Goal: Transaction & Acquisition: Purchase product/service

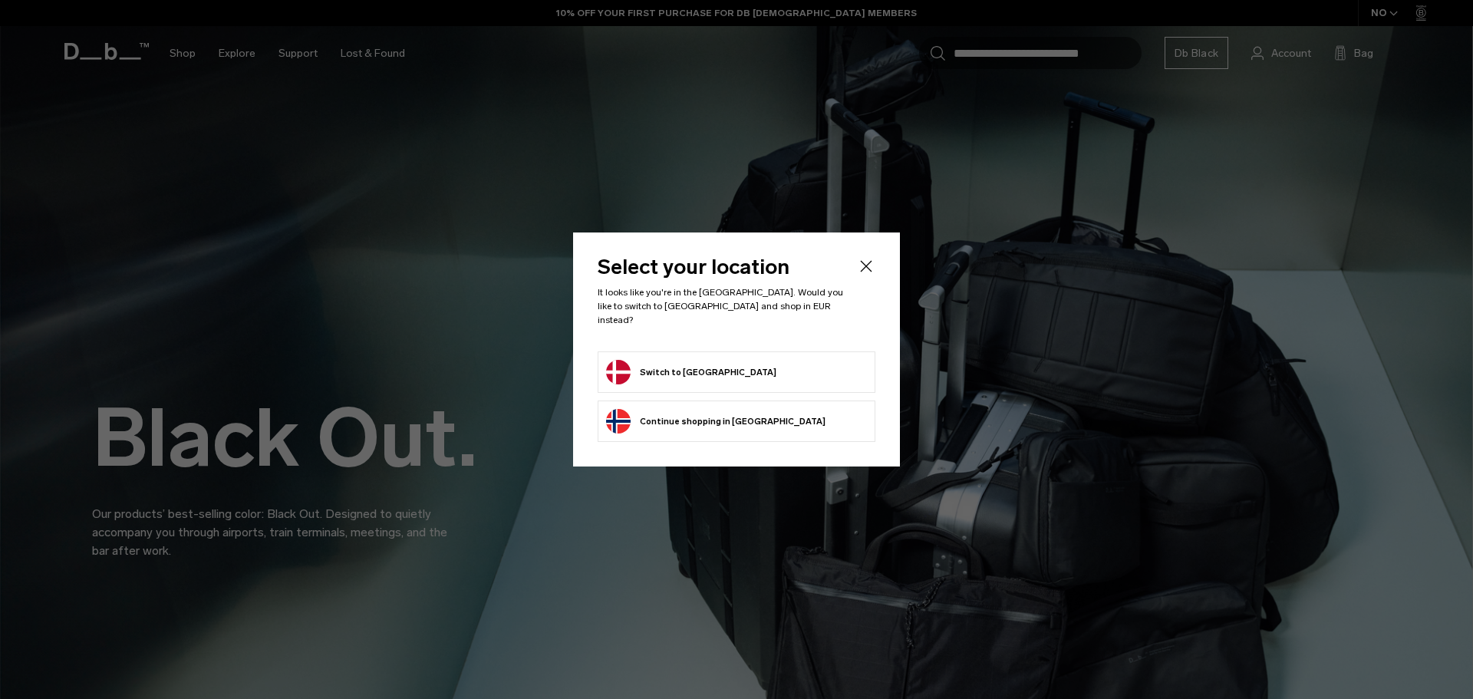
click at [697, 351] on li "Switch to Denmark" at bounding box center [737, 371] width 278 height 41
click at [693, 360] on button "Switch to Denmark" at bounding box center [691, 372] width 170 height 25
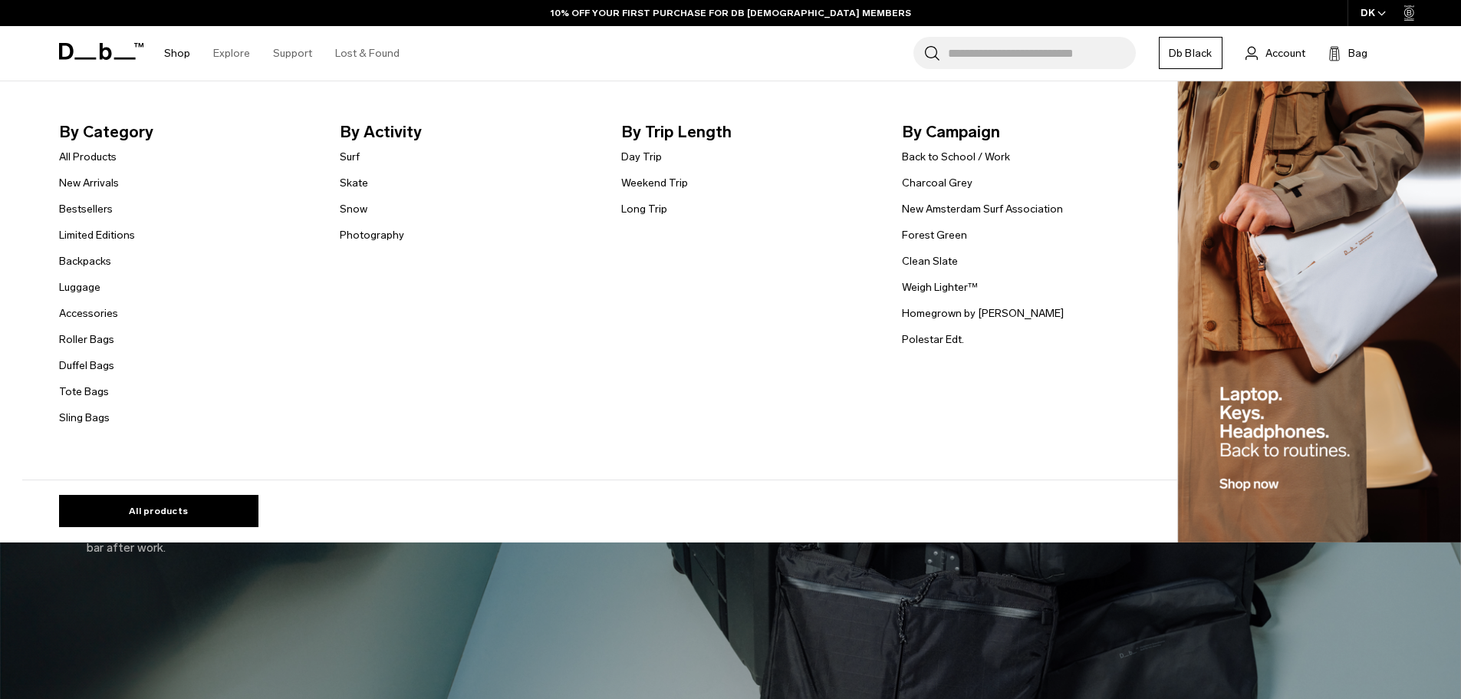
click at [184, 54] on link "Shop" at bounding box center [177, 53] width 26 height 54
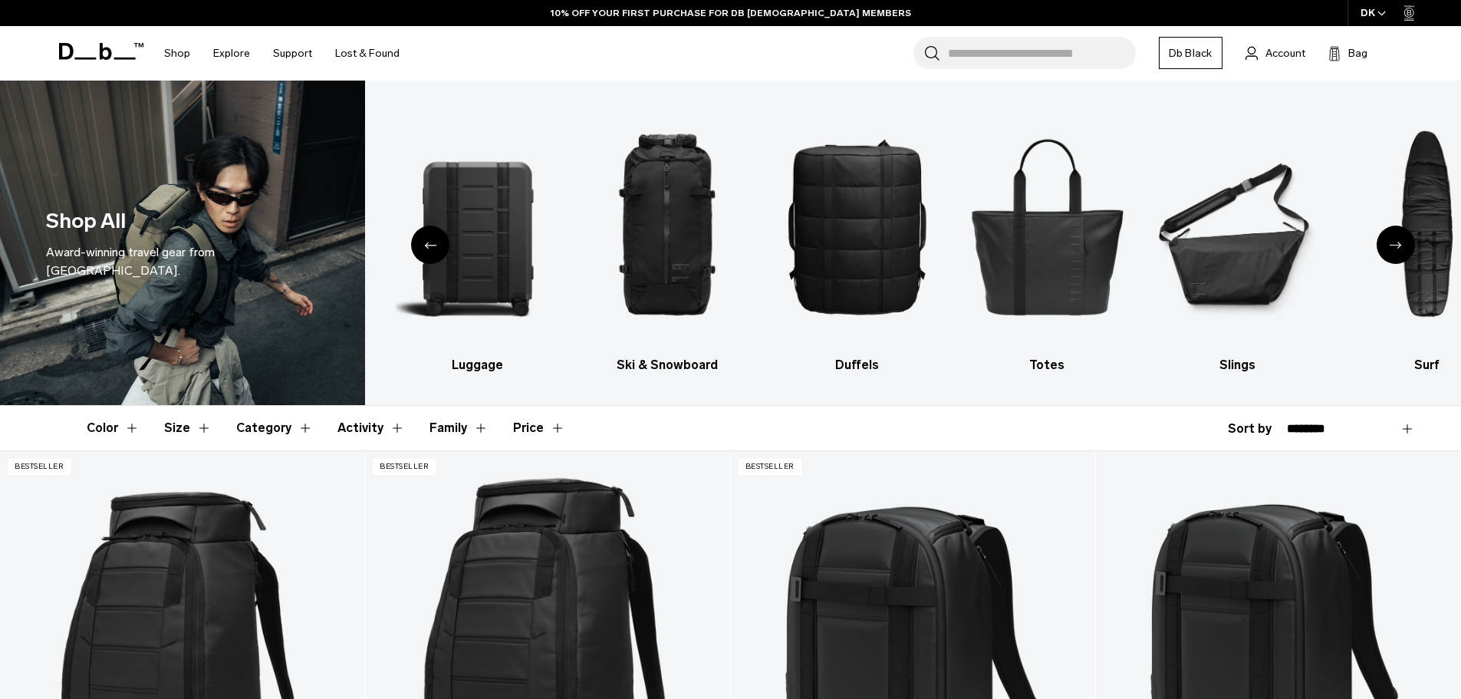
click at [526, 430] on button "Price" at bounding box center [539, 428] width 52 height 44
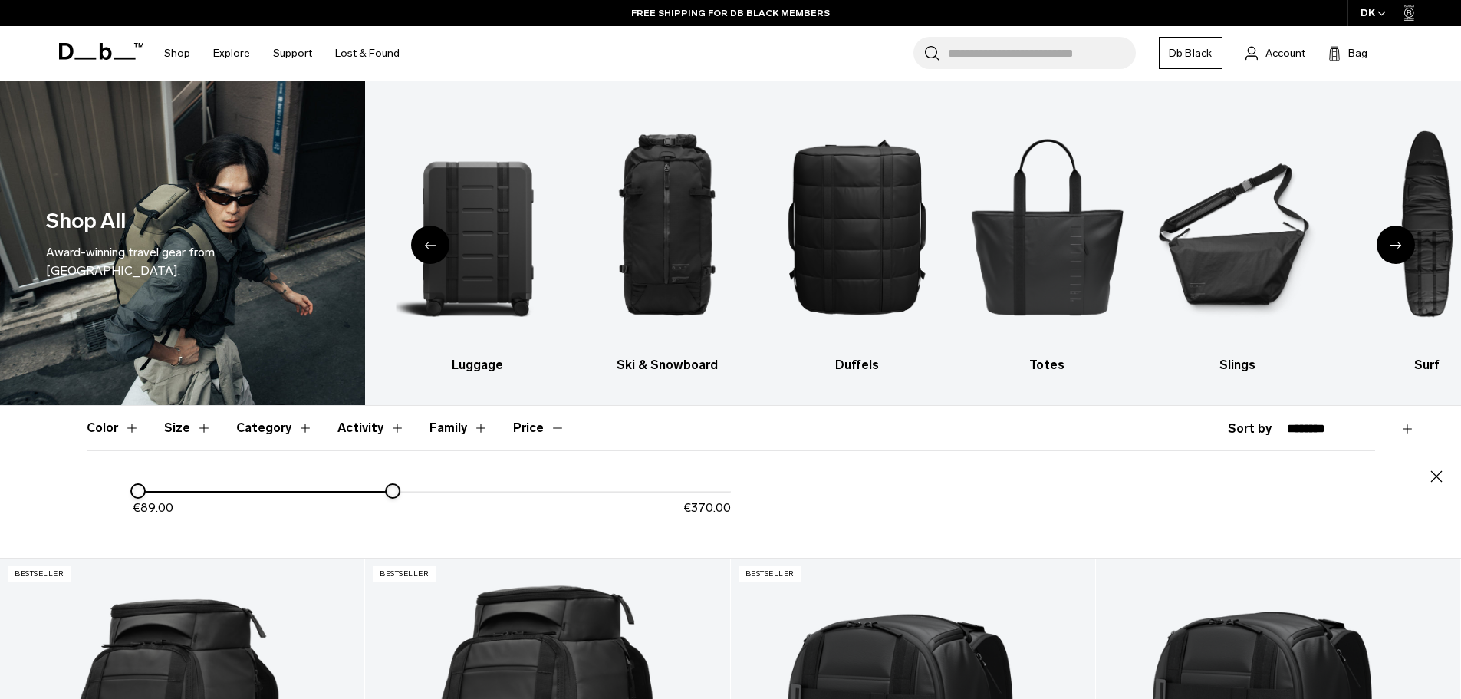
drag, startPoint x: 739, startPoint y: 491, endPoint x: 395, endPoint y: 489, distance: 343.6
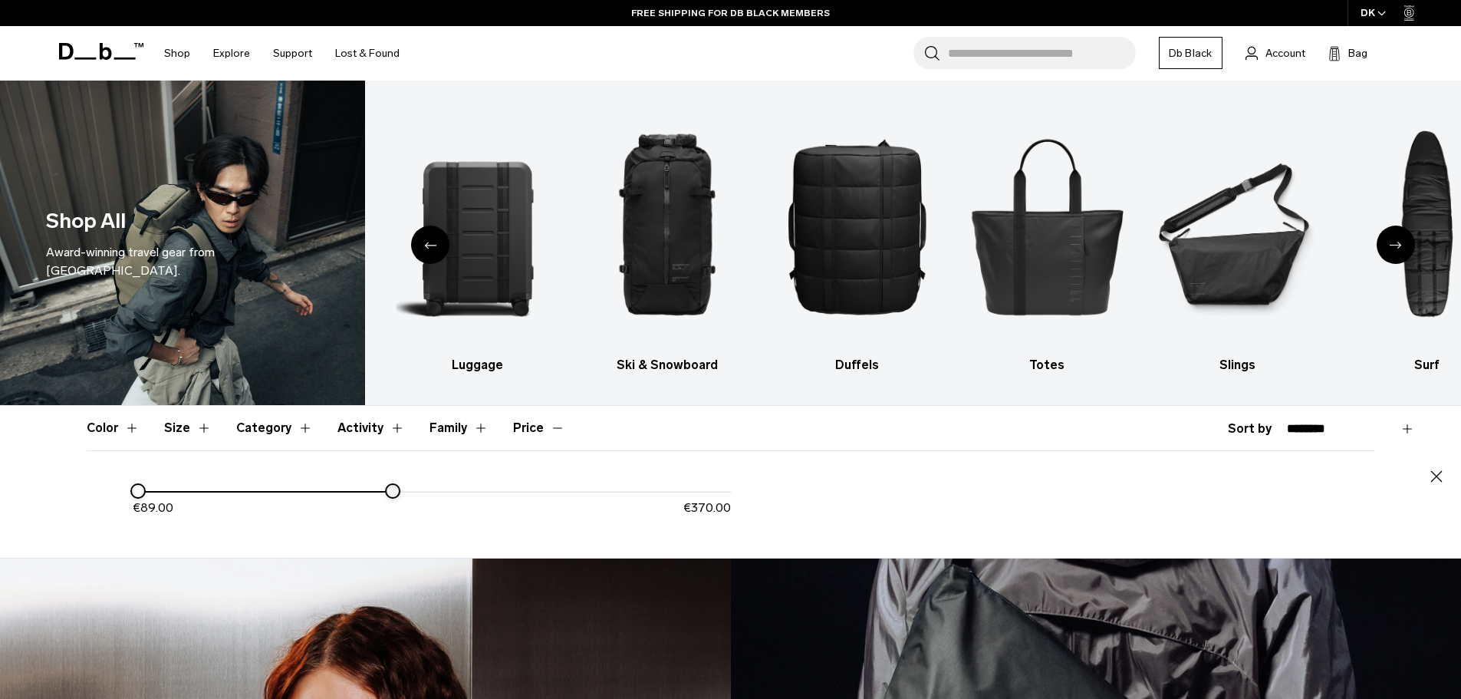
click at [395, 489] on div at bounding box center [393, 491] width 12 height 12
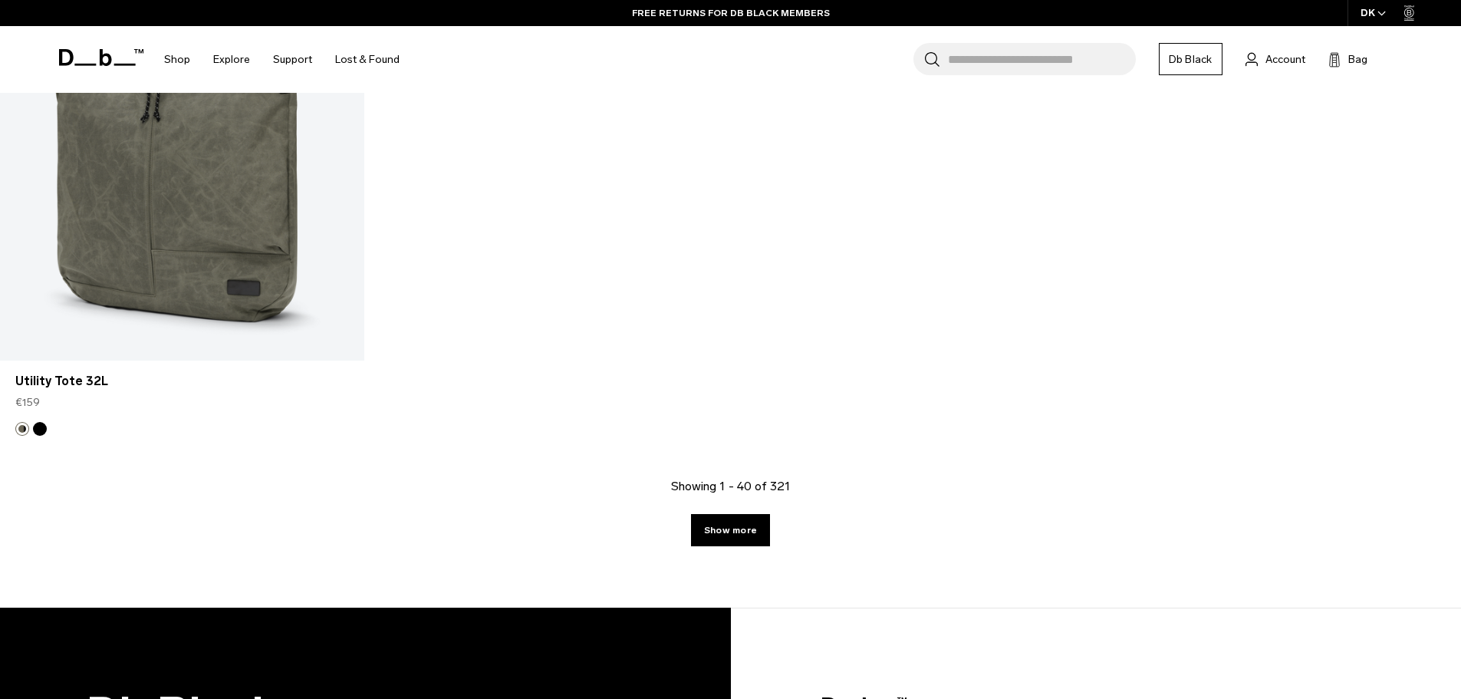
scroll to position [5066, 0]
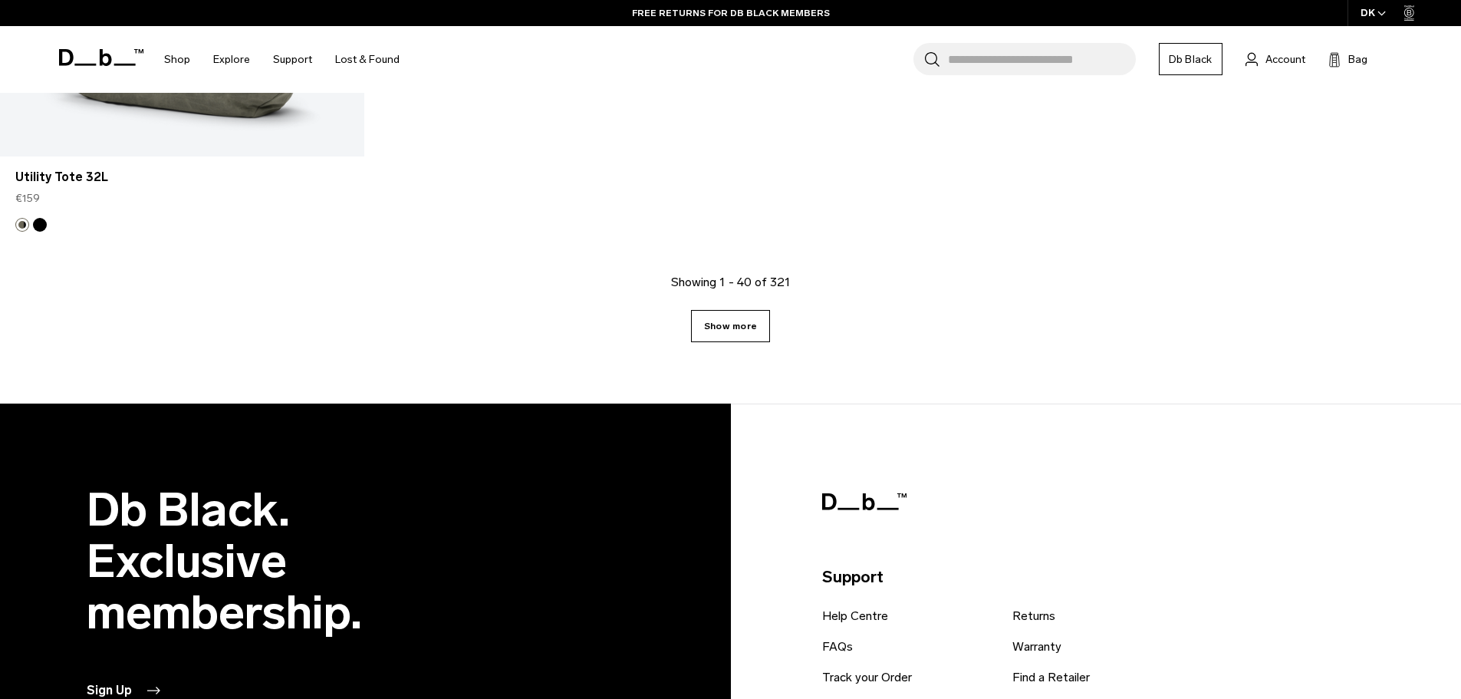
click at [731, 340] on link "Show more" at bounding box center [730, 326] width 79 height 32
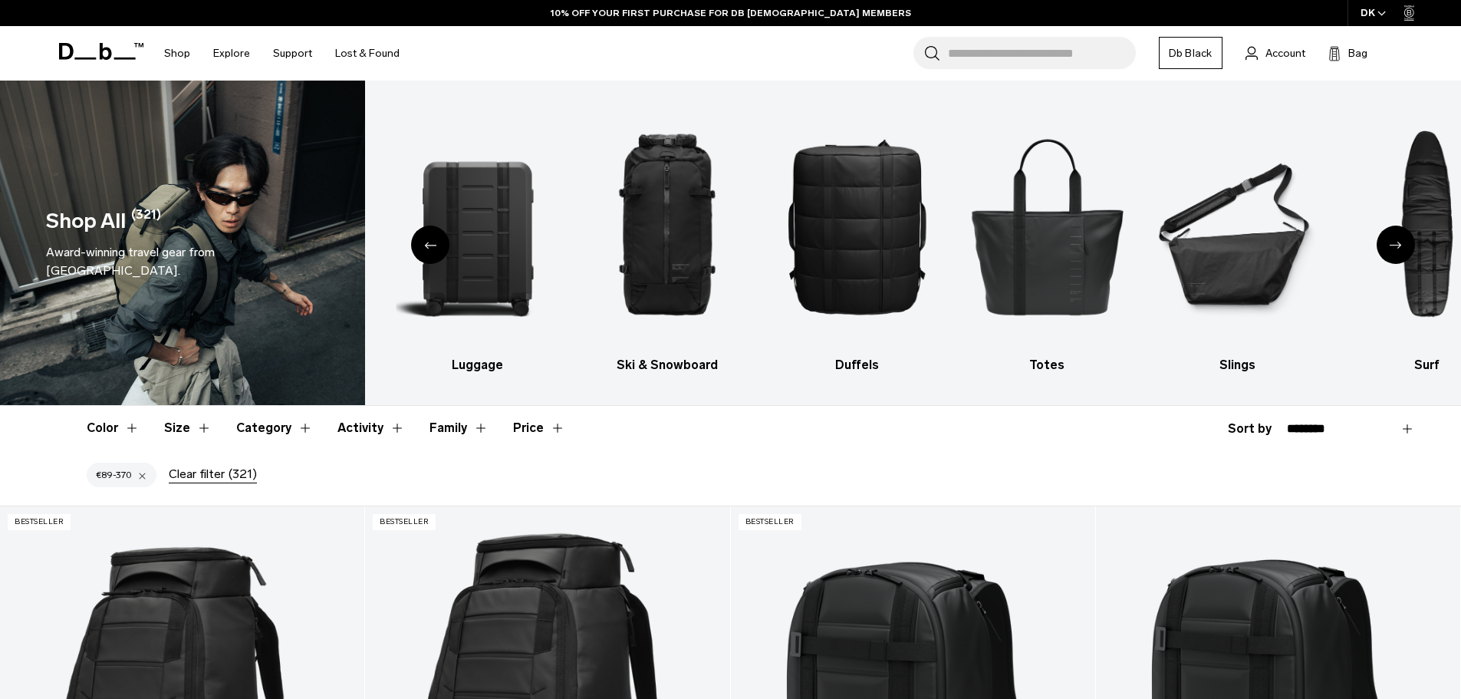
click at [525, 426] on button "Price" at bounding box center [539, 428] width 52 height 44
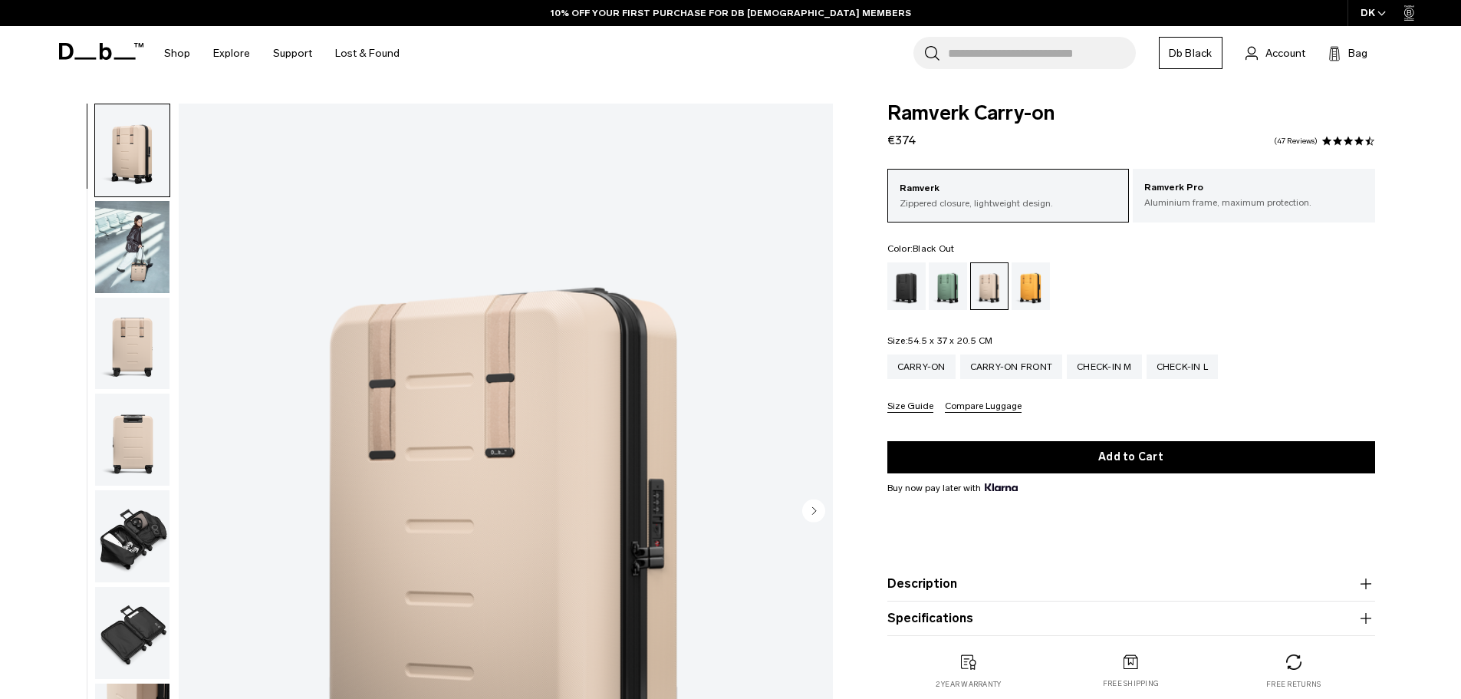
click at [904, 280] on div "Black Out" at bounding box center [906, 286] width 39 height 48
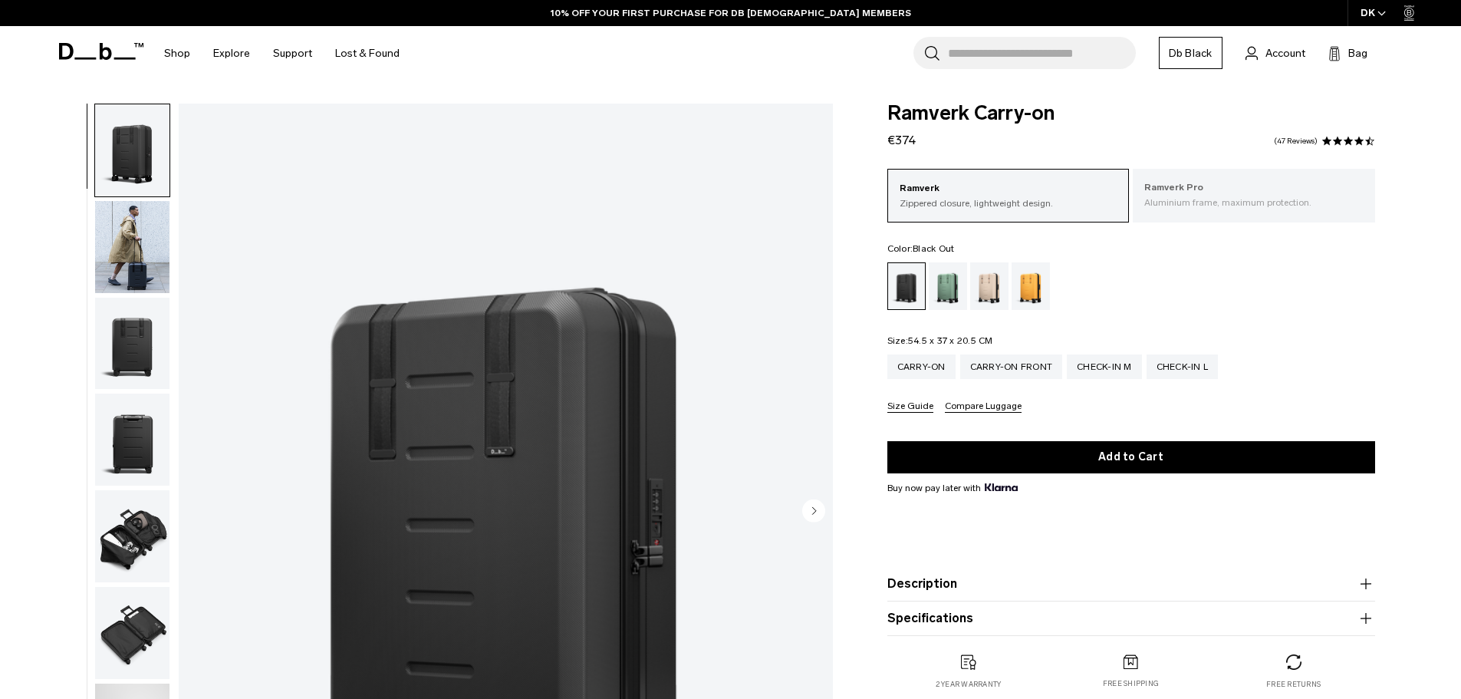
click at [1199, 211] on div "Ramverk Pro Aluminium frame, maximum protection." at bounding box center [1254, 195] width 242 height 52
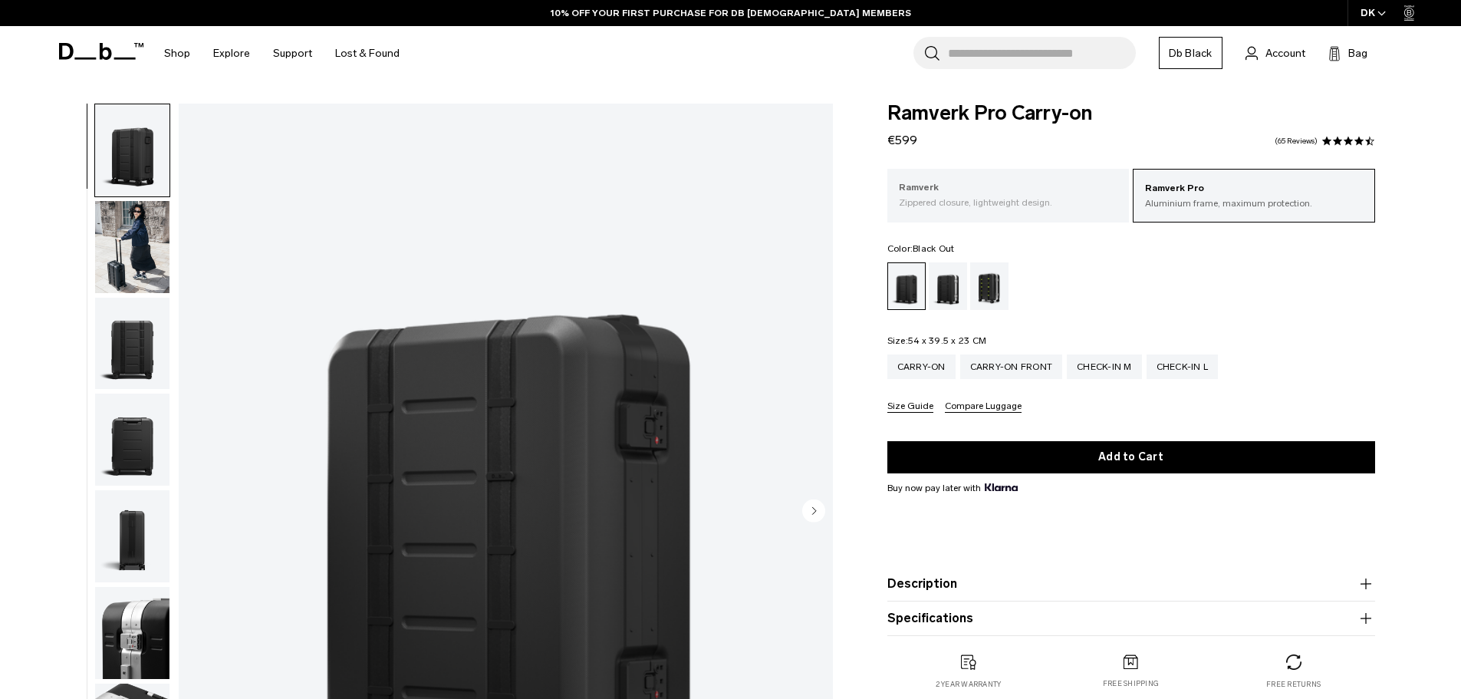
click at [1032, 194] on p "Ramverk" at bounding box center [1008, 187] width 219 height 15
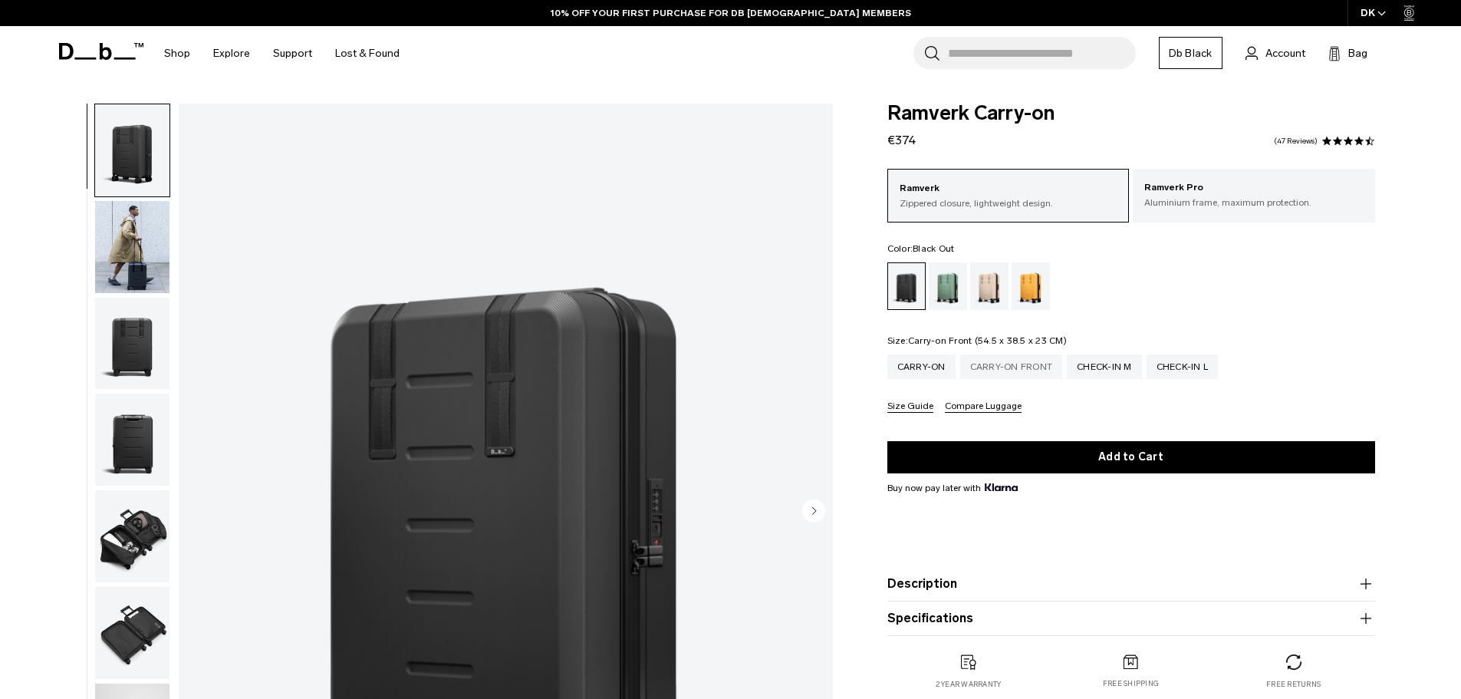
click at [1012, 366] on div "Carry-on Front" at bounding box center [1011, 366] width 103 height 25
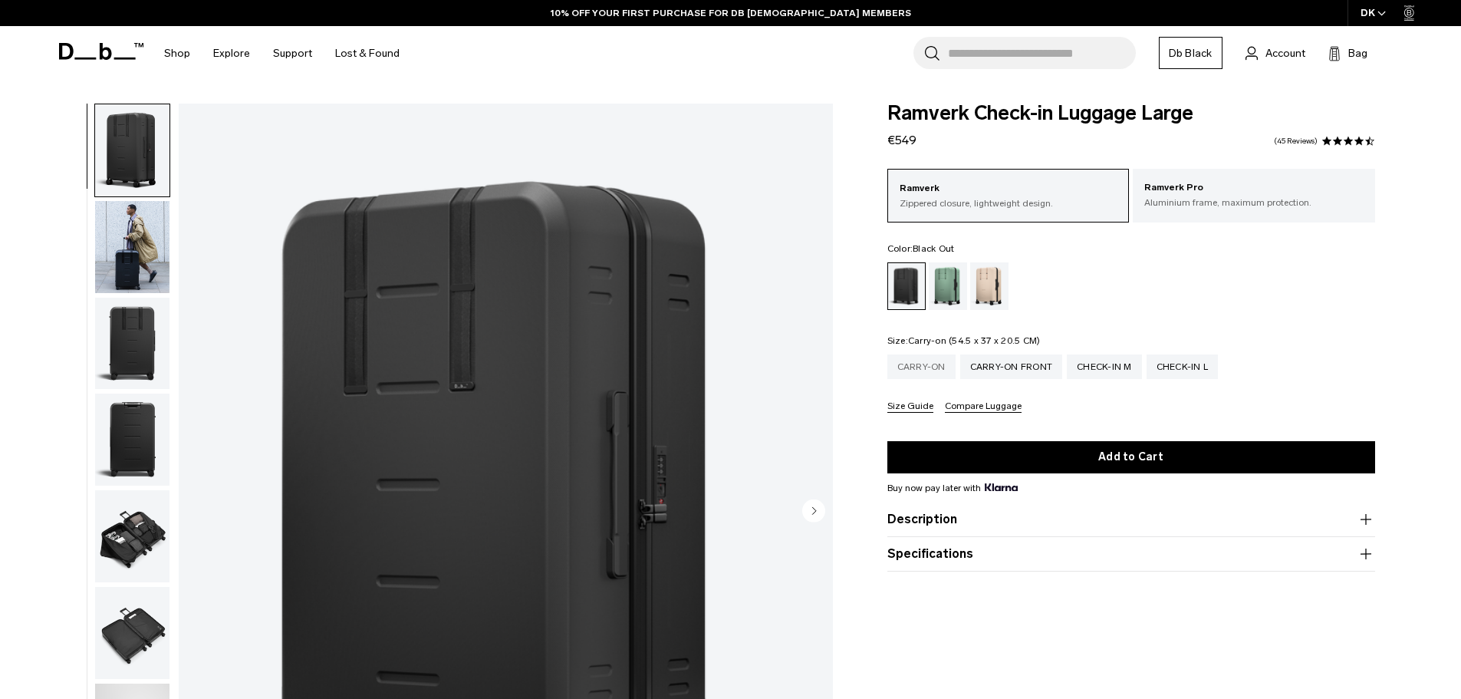
click at [928, 367] on div "Carry-on" at bounding box center [921, 366] width 68 height 25
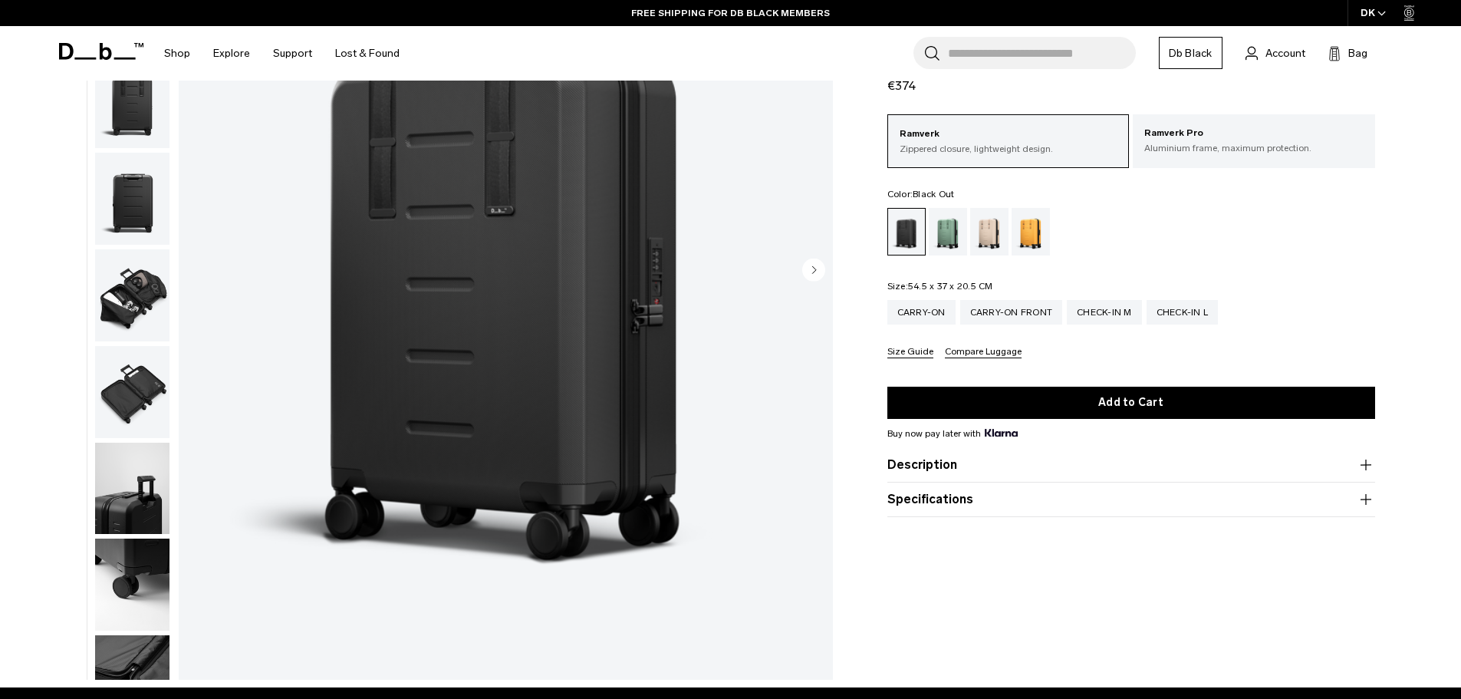
scroll to position [255, 0]
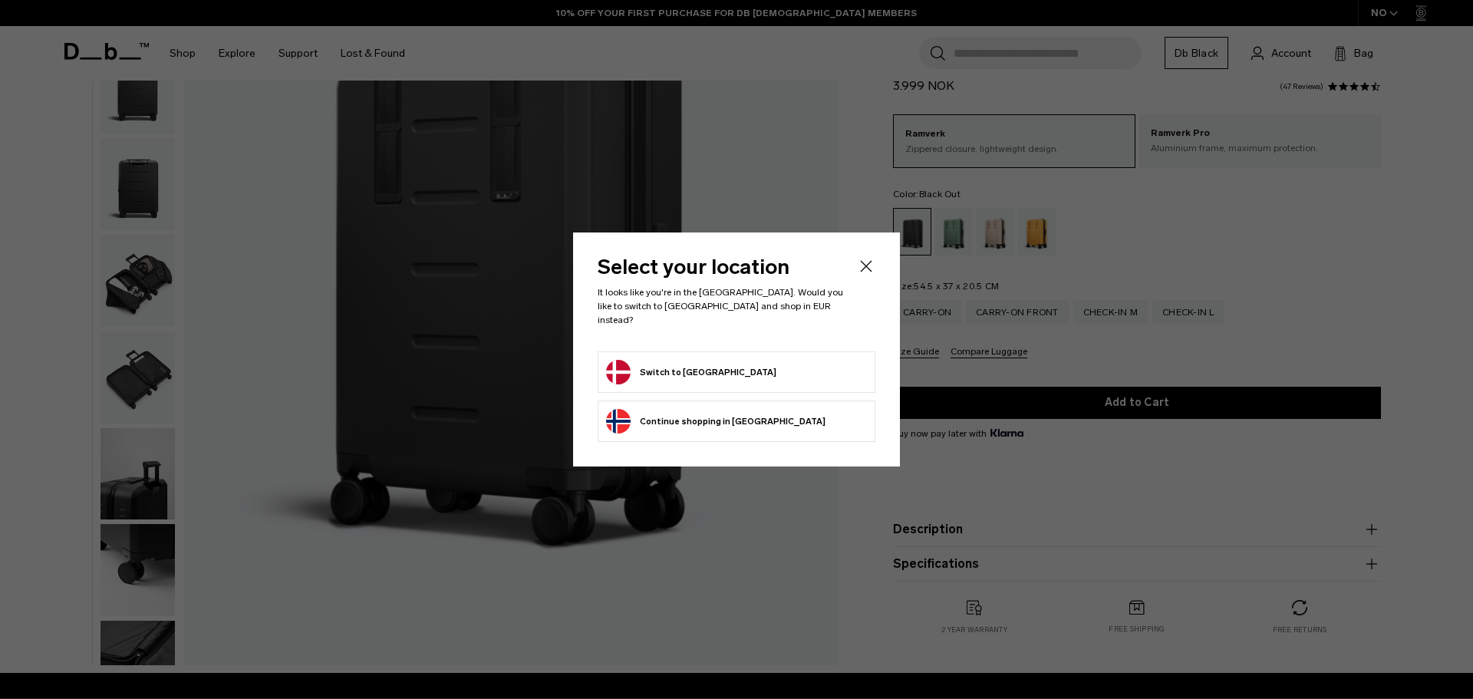
click at [706, 369] on button "Switch to [GEOGRAPHIC_DATA]" at bounding box center [691, 372] width 170 height 25
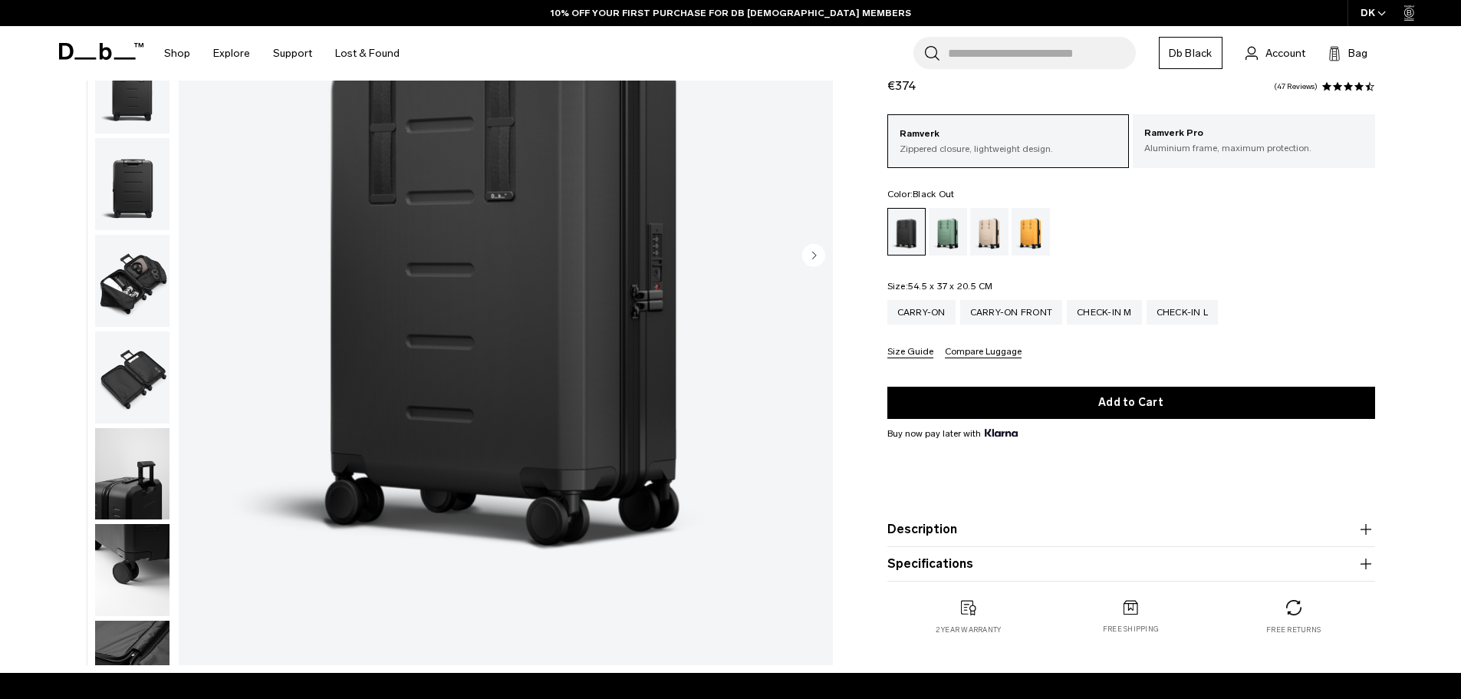
click at [127, 390] on img "button" at bounding box center [132, 377] width 74 height 92
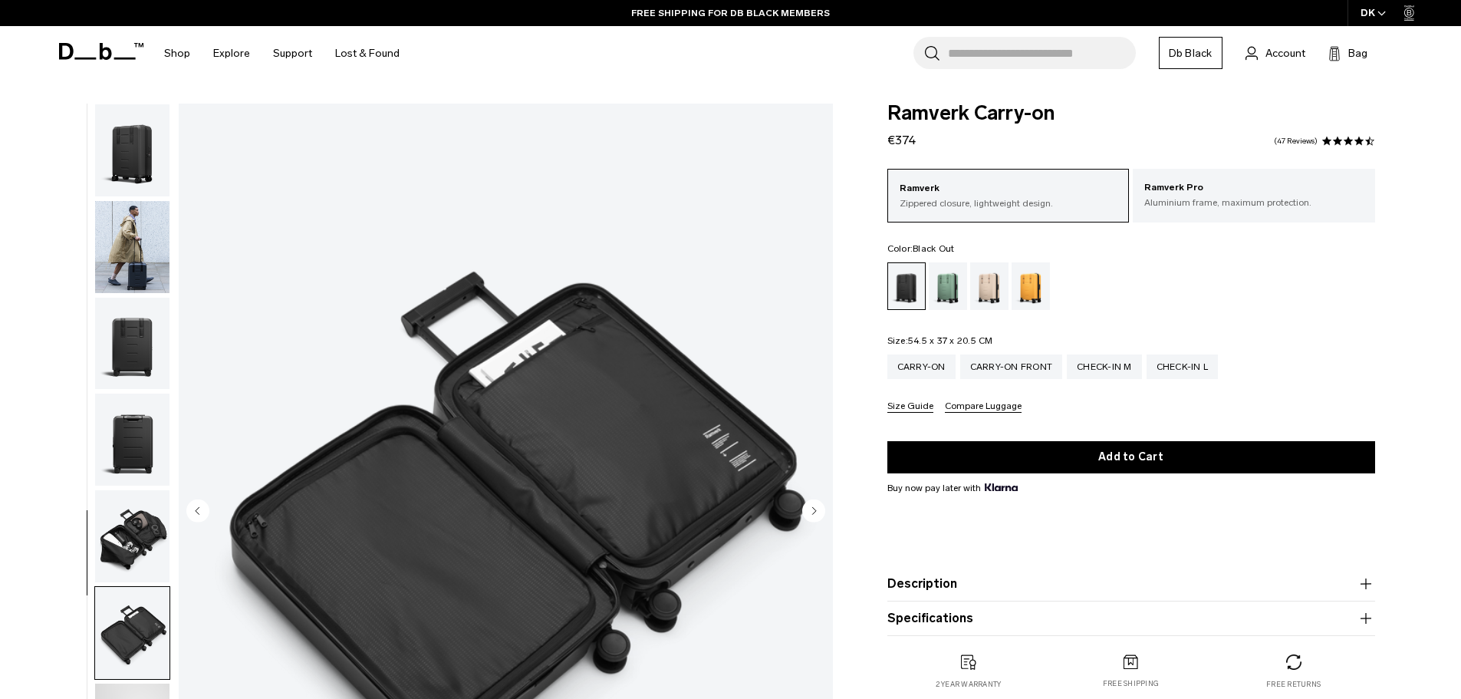
click at [137, 520] on img "button" at bounding box center [132, 536] width 74 height 92
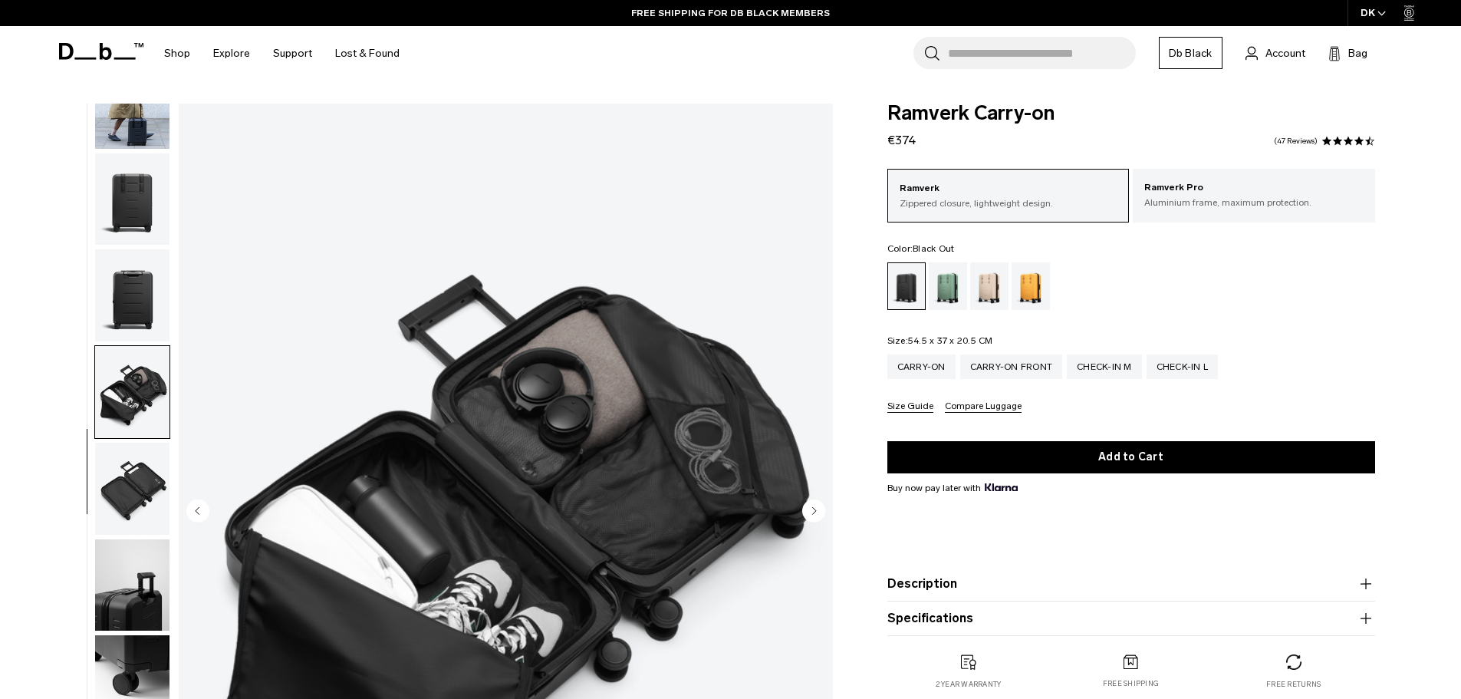
scroll to position [145, 0]
click at [137, 489] on img "button" at bounding box center [132, 488] width 74 height 92
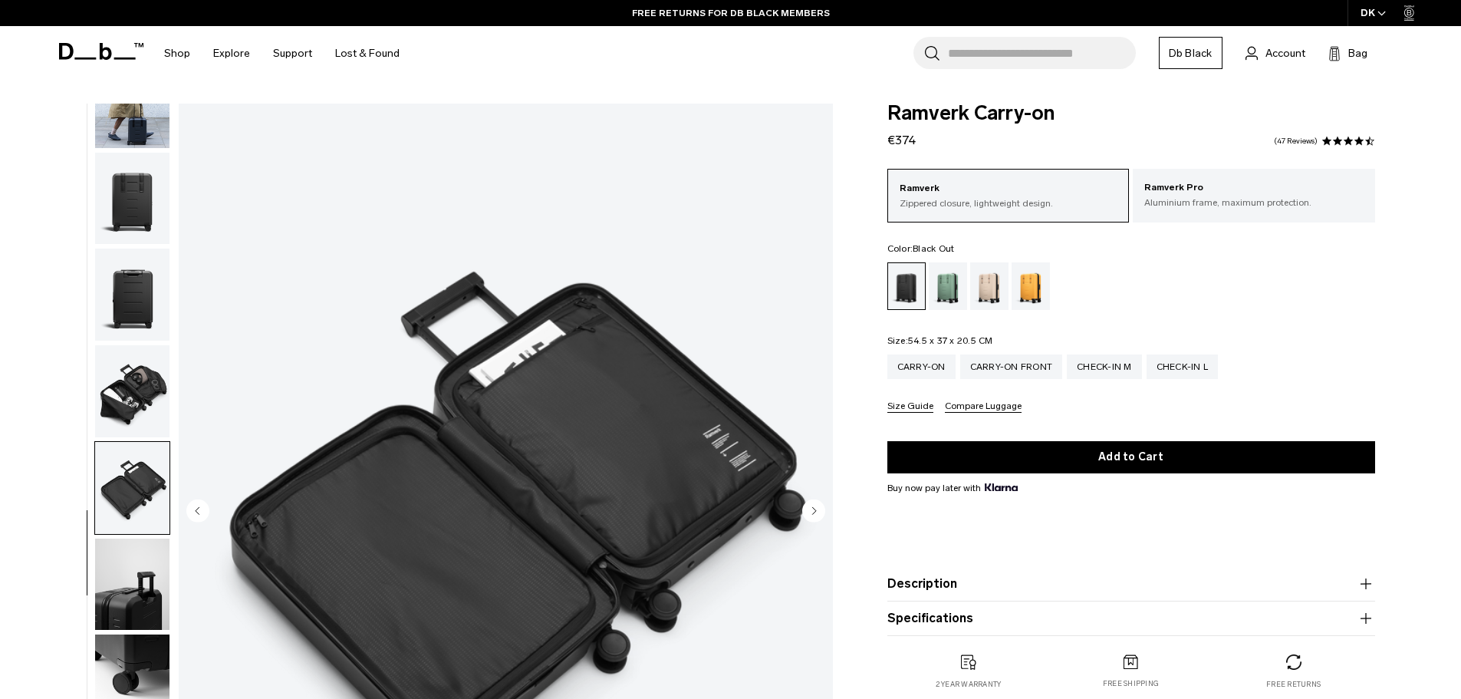
click at [137, 547] on img "button" at bounding box center [132, 584] width 74 height 92
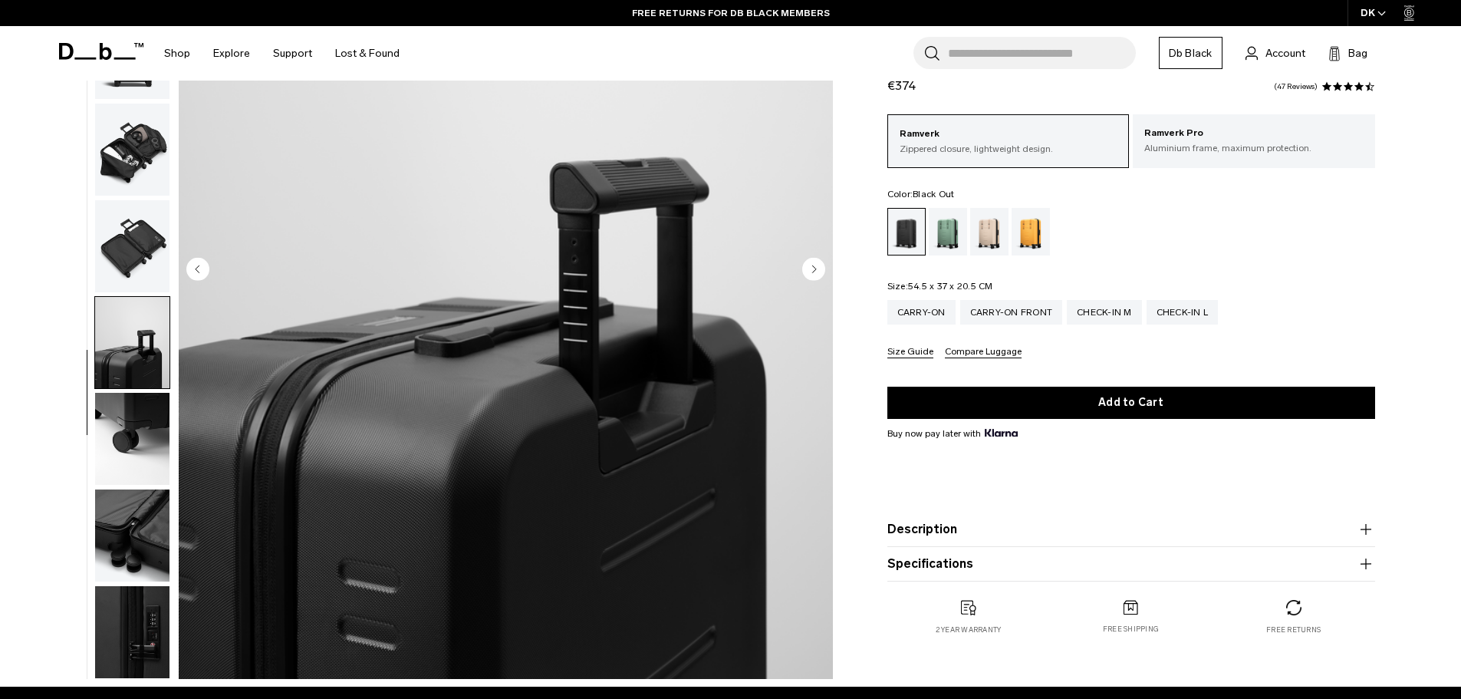
scroll to position [255, 0]
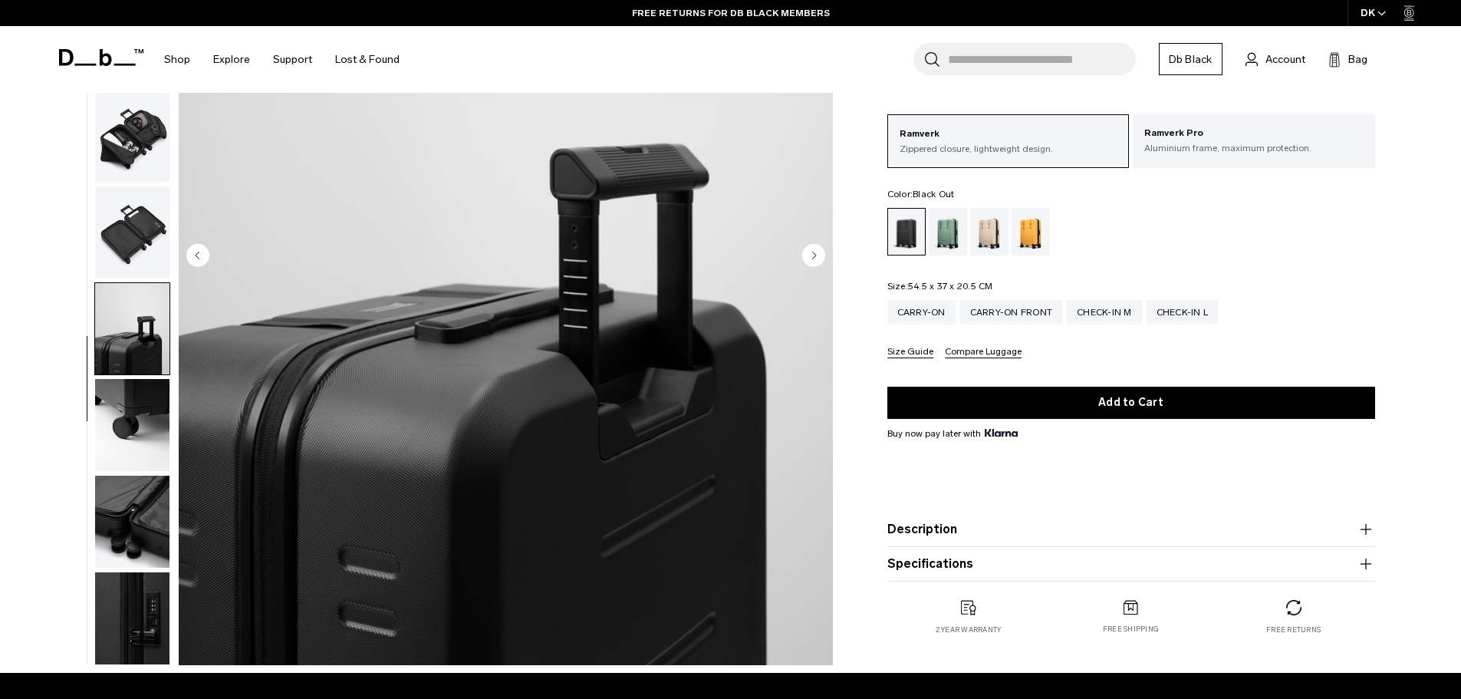
click at [130, 423] on img "button" at bounding box center [132, 425] width 74 height 92
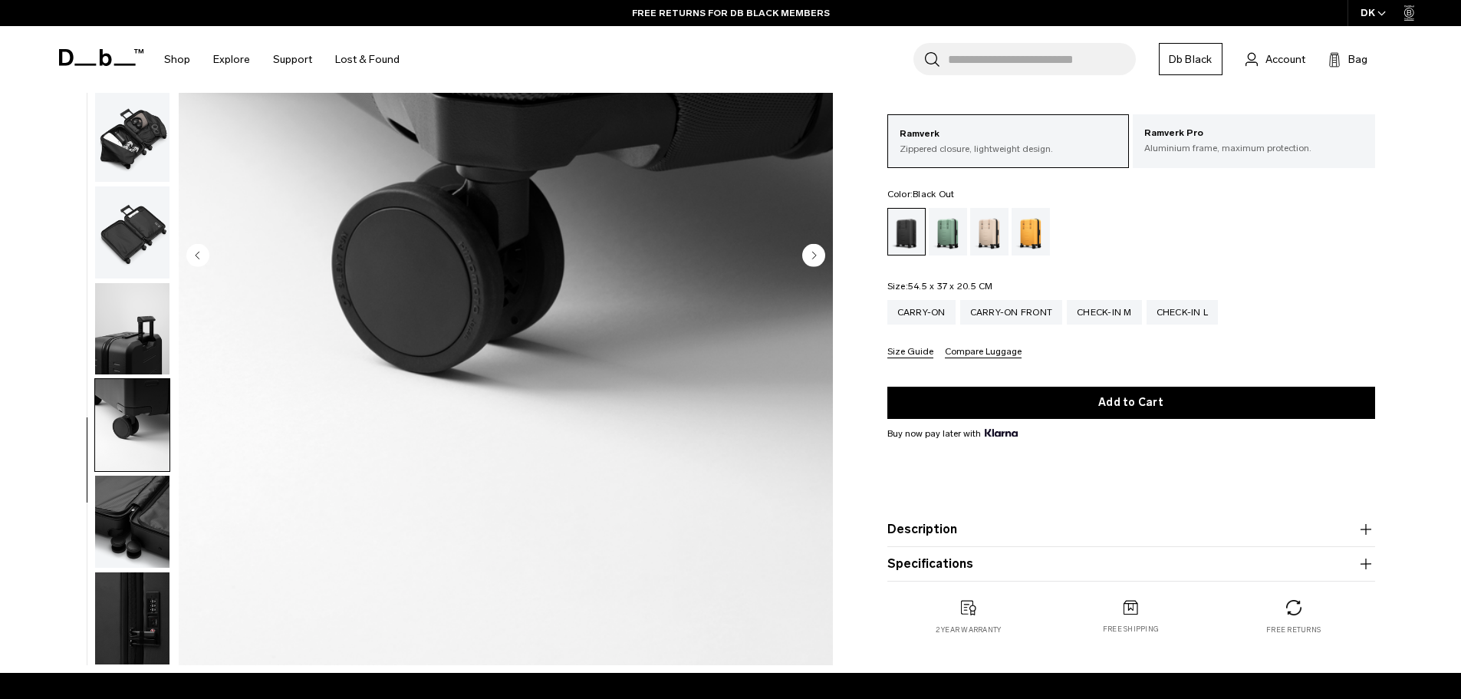
click at [130, 515] on img "button" at bounding box center [132, 522] width 74 height 92
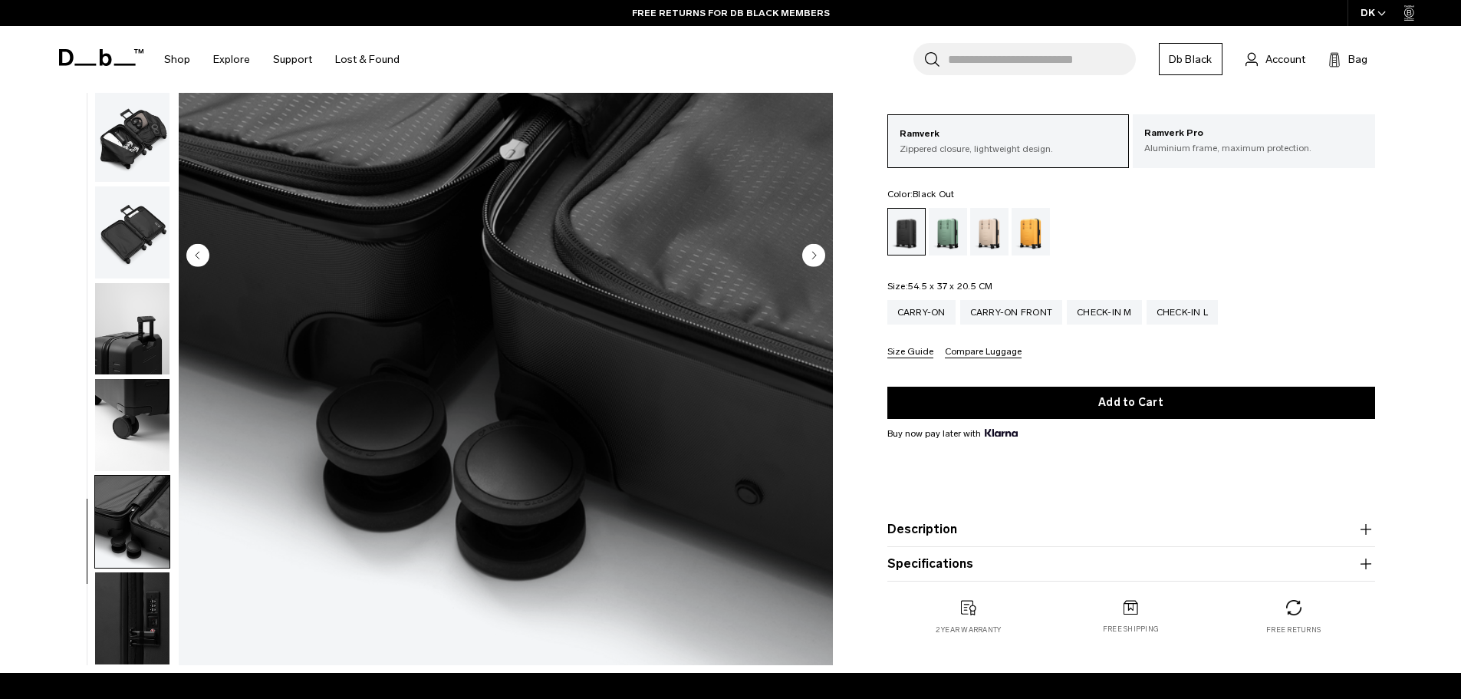
click at [132, 601] on img "button" at bounding box center [132, 618] width 74 height 92
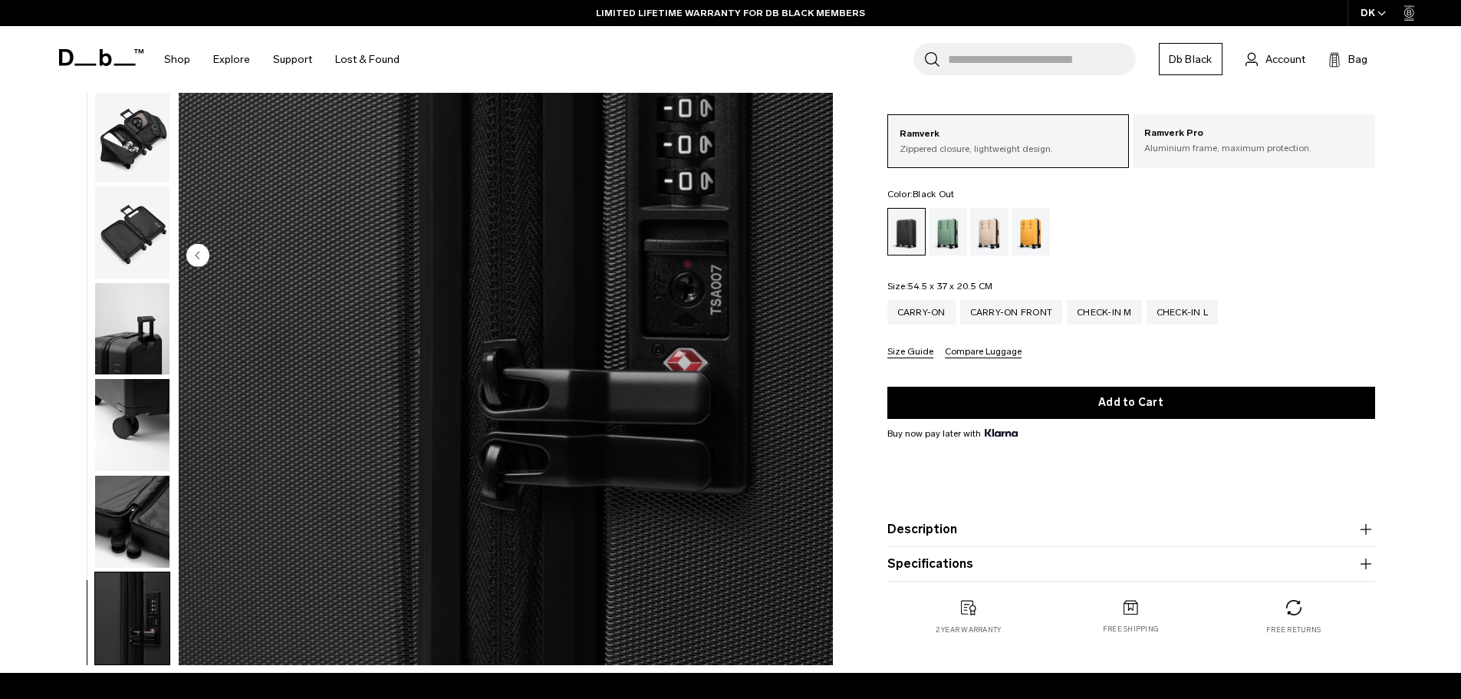
scroll to position [0, 0]
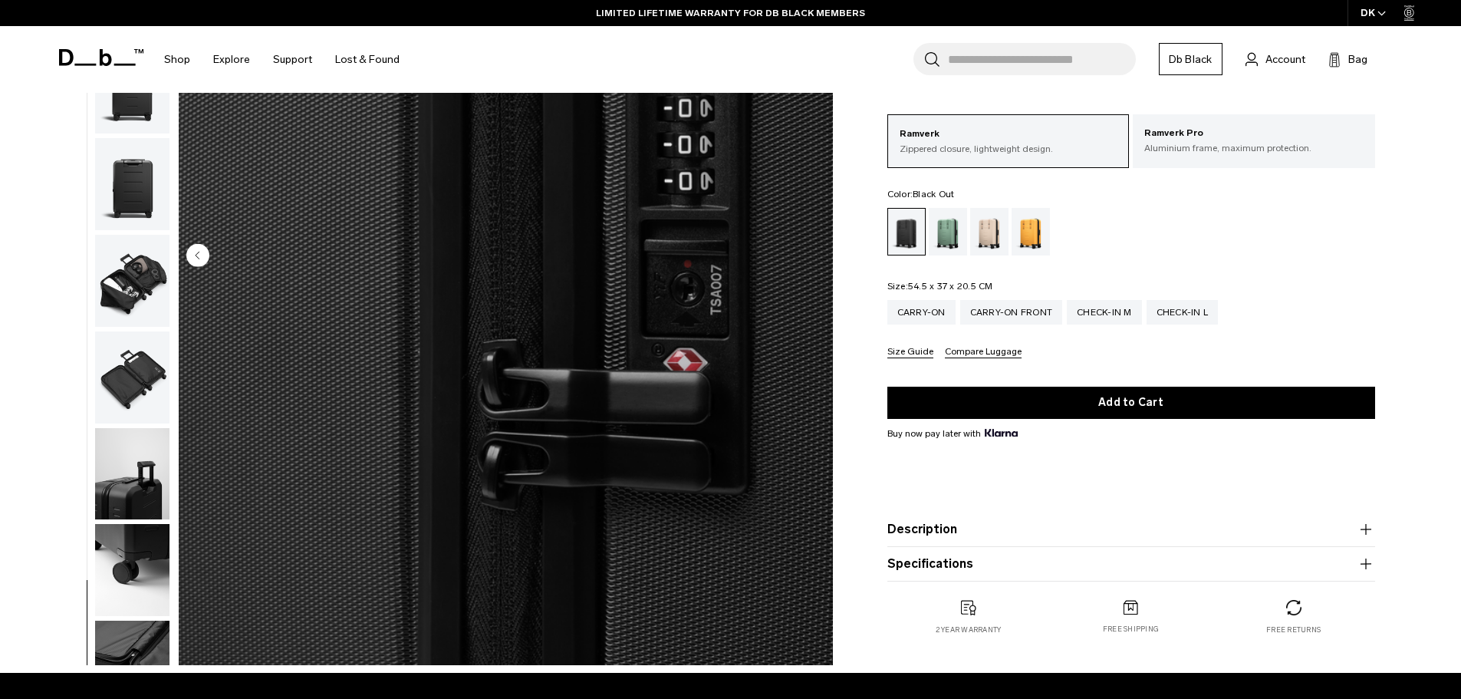
click at [148, 265] on img "button" at bounding box center [132, 281] width 74 height 92
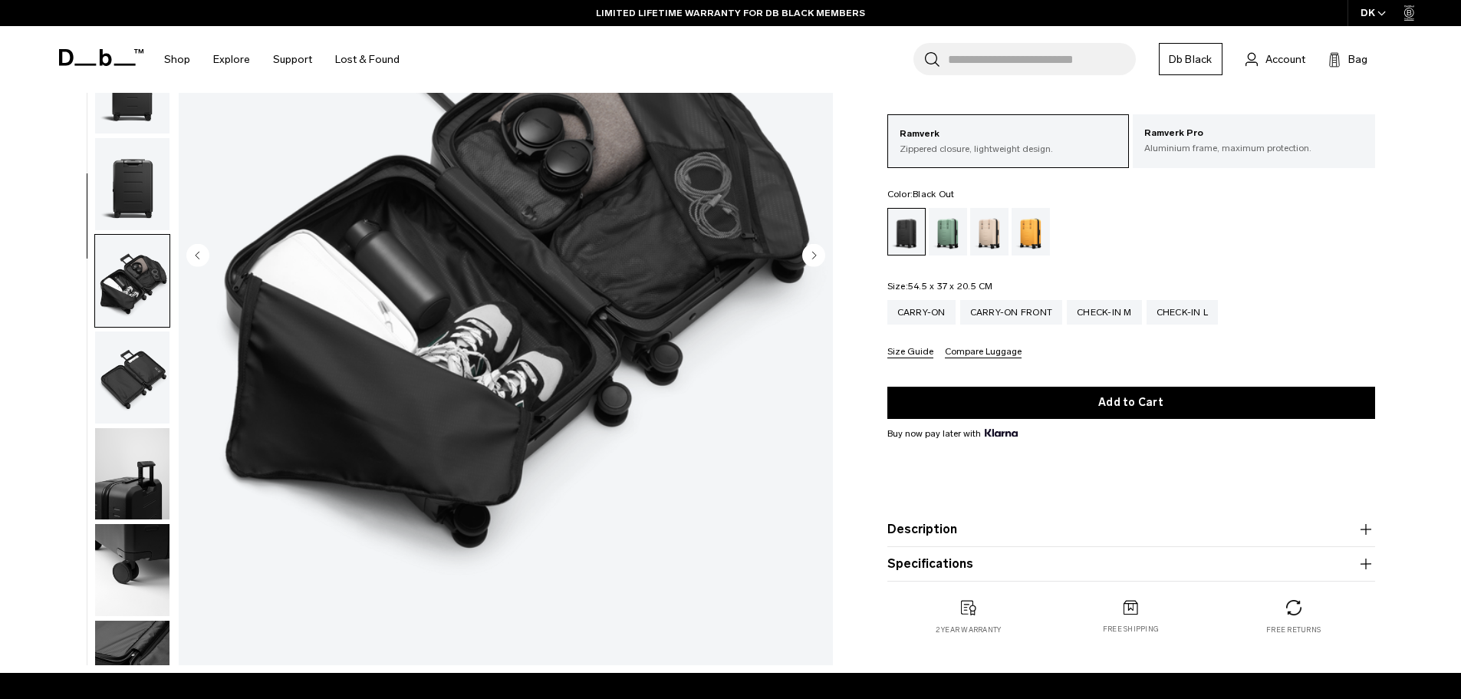
click at [153, 183] on img "button" at bounding box center [132, 184] width 74 height 92
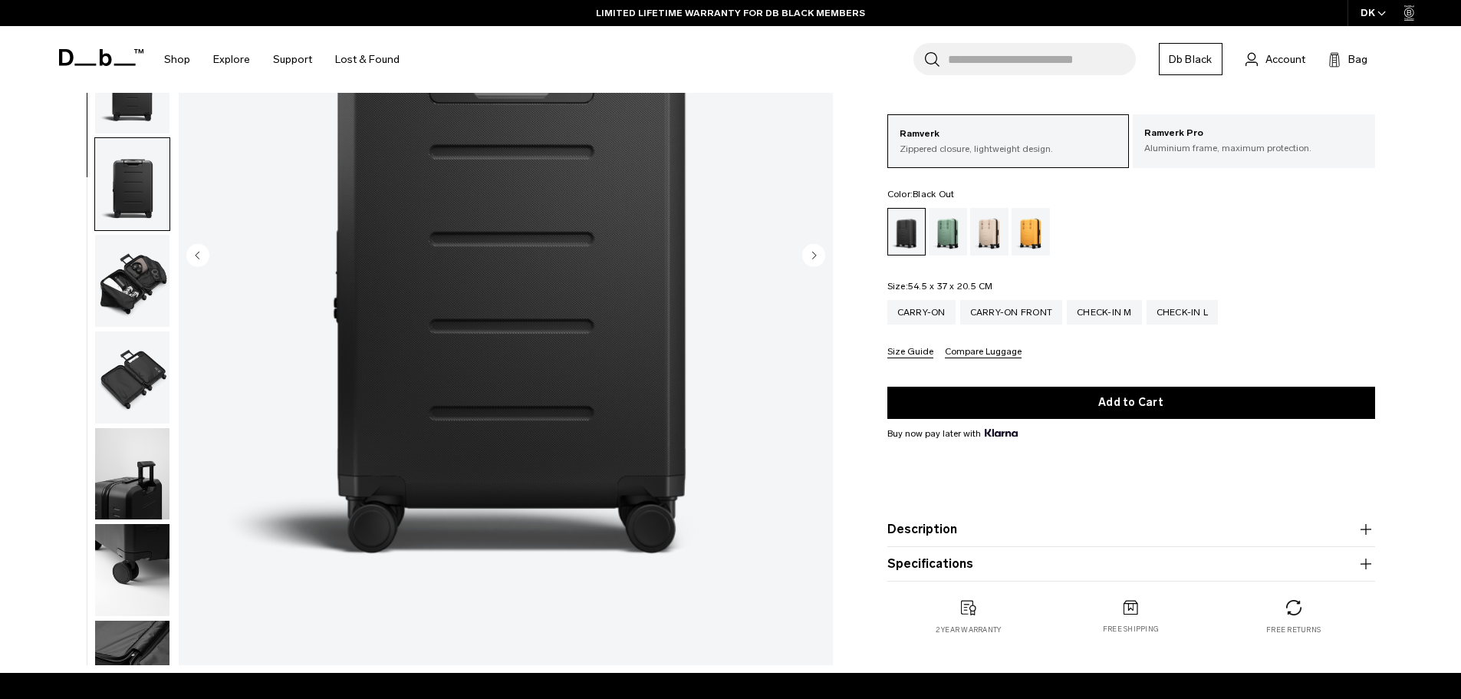
click at [131, 102] on img "button" at bounding box center [132, 88] width 74 height 92
